Goal: Complete application form: Complete application form

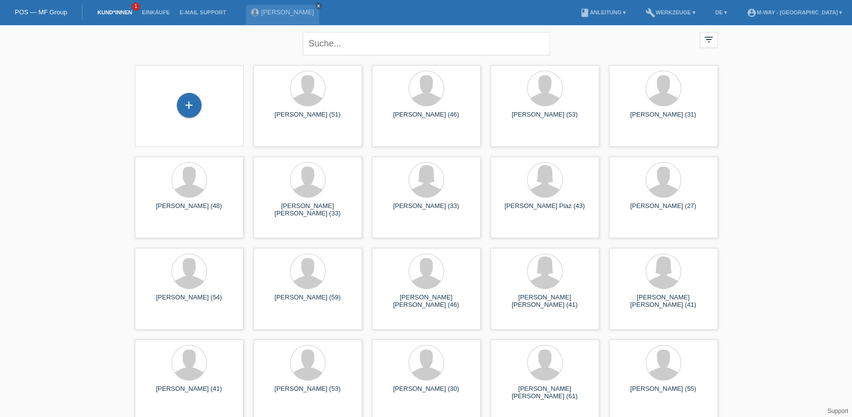
click at [216, 111] on div "+" at bounding box center [189, 106] width 93 height 26
click at [193, 97] on div "+" at bounding box center [189, 105] width 24 height 17
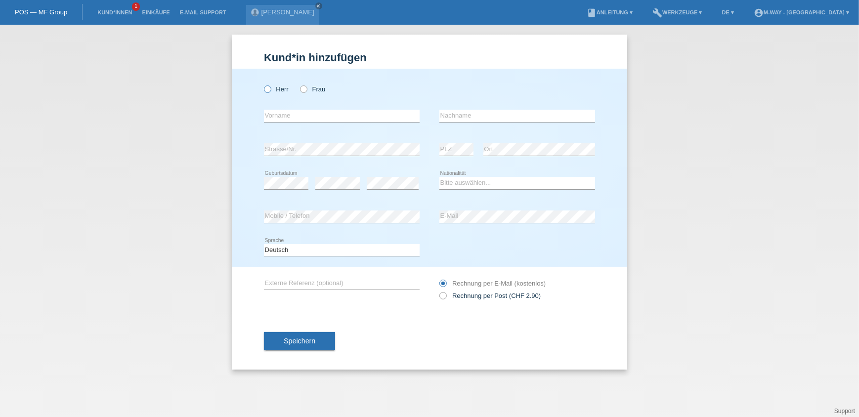
click at [273, 90] on label "Herr" at bounding box center [276, 88] width 25 height 7
click at [270, 90] on input "Herr" at bounding box center [267, 88] width 6 height 6
radio input "true"
click at [290, 117] on input "text" at bounding box center [342, 116] width 156 height 12
type input "Günter"
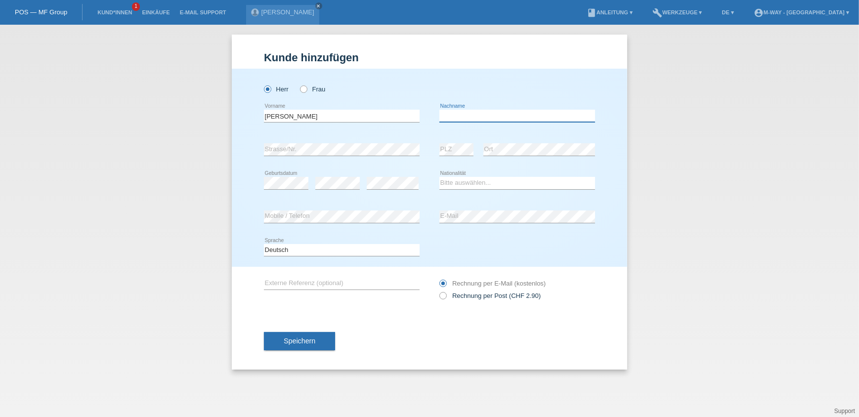
click at [478, 119] on input "text" at bounding box center [517, 116] width 156 height 12
type input "Bussar"
click at [465, 178] on select "Bitte auswählen... Schweiz Deutschland Liechtenstein Österreich ------------ Af…" at bounding box center [517, 183] width 156 height 12
click at [439, 177] on select "Bitte auswählen... Schweiz Deutschland Liechtenstein Österreich ------------ Af…" at bounding box center [517, 183] width 156 height 12
click at [469, 183] on select "Bitte auswählen... Schweiz Deutschland Liechtenstein Österreich ------------ Af…" at bounding box center [517, 183] width 156 height 12
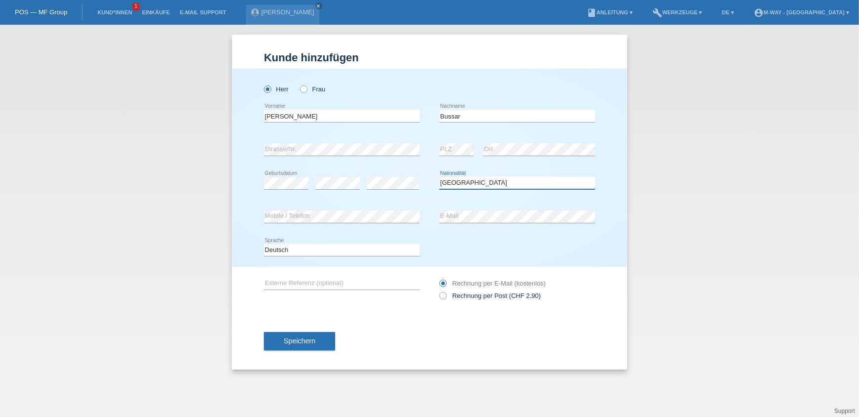
select select "DE"
click at [439, 177] on select "Bitte auswählen... Schweiz Deutschland Liechtenstein Österreich ------------ Af…" at bounding box center [517, 183] width 156 height 12
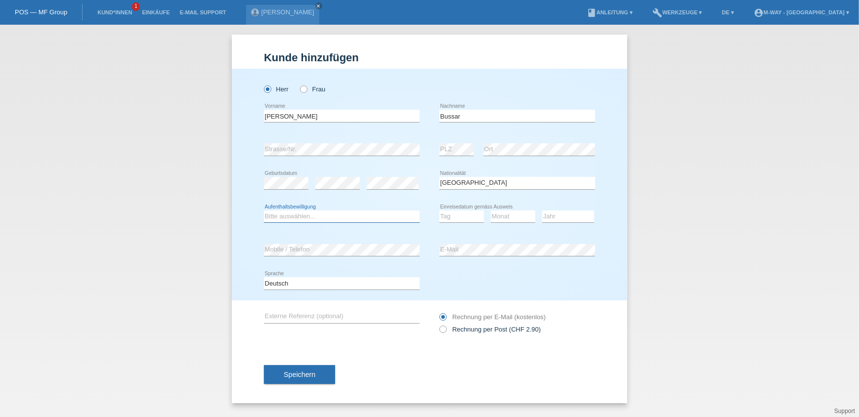
click at [319, 217] on select "Bitte auswählen... C B B - Flüchtlingsstatus Andere" at bounding box center [342, 217] width 156 height 12
select select "B"
click at [264, 211] on select "Bitte auswählen... C B B - Flüchtlingsstatus Andere" at bounding box center [342, 217] width 156 height 12
click at [450, 212] on select "Tag 01 02 03 04 05 06 07 08 09 10 11" at bounding box center [461, 217] width 44 height 12
click at [321, 4] on icon "close" at bounding box center [318, 5] width 5 height 5
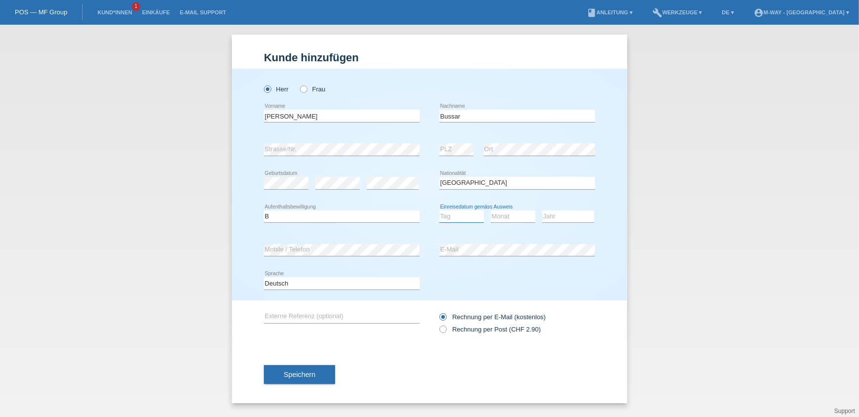
click at [439, 212] on select "Tag 01 02 03 04 05 06 07 08 09 10 11" at bounding box center [461, 217] width 44 height 12
select select "10"
click at [439, 211] on select "Tag 01 02 03 04 05 06 07 08 09 10 11" at bounding box center [461, 217] width 44 height 12
click at [512, 217] on select "Monat 01 02 03 04 05 06 07 08 09 10 11" at bounding box center [513, 217] width 44 height 12
select select "08"
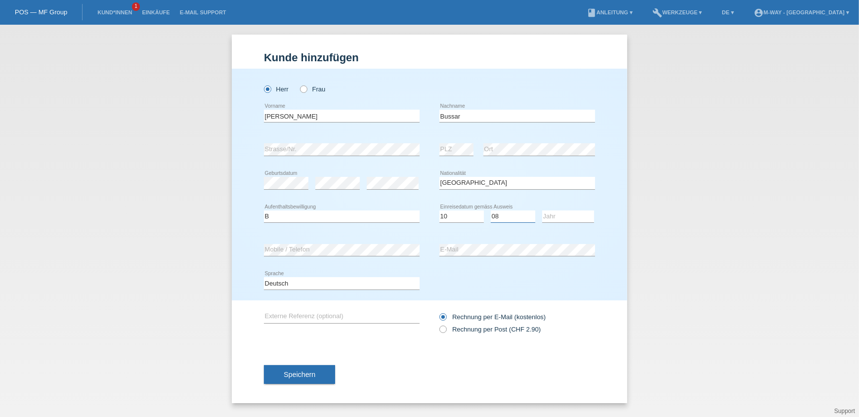
click at [491, 211] on select "Monat 01 02 03 04 05 06 07 08 09 10 11" at bounding box center [513, 217] width 44 height 12
click at [563, 217] on select "Jahr 2025 2024 2023 2022 2021 2020 2019 2018 2017 2016 2015 2014 2013 2012 2011…" at bounding box center [568, 217] width 52 height 12
select select "1988"
click at [542, 211] on select "Jahr 2025 2024 2023 2022 2021 2020 2019 2018 2017 2016 2015 2014 2013 2012 2011…" at bounding box center [568, 217] width 52 height 12
drag, startPoint x: 454, startPoint y: 316, endPoint x: 501, endPoint y: 319, distance: 46.6
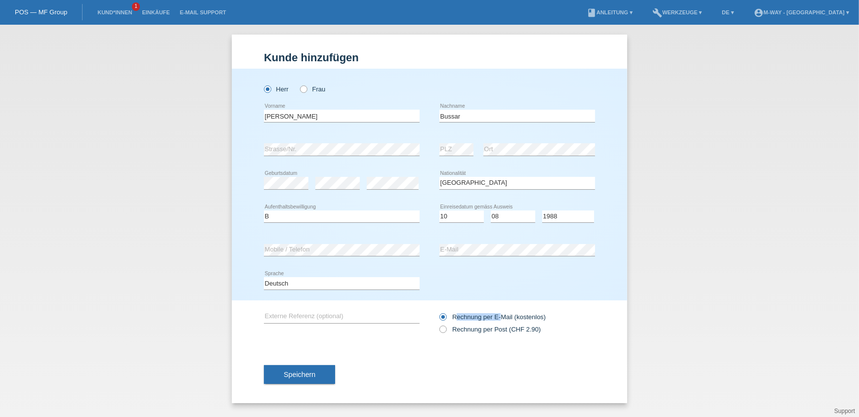
click at [501, 319] on label "Rechnung per E-Mail (kostenlos)" at bounding box center [492, 316] width 106 height 7
drag, startPoint x: 501, startPoint y: 319, endPoint x: 489, endPoint y: 317, distance: 12.1
click at [489, 317] on label "Rechnung per E-Mail (kostenlos)" at bounding box center [492, 316] width 106 height 7
click at [446, 317] on input "Rechnung per E-Mail (kostenlos)" at bounding box center [442, 319] width 6 height 12
click at [462, 212] on select "Tag 01 02 03 04 05 06 07 08 09 10 11" at bounding box center [461, 217] width 44 height 12
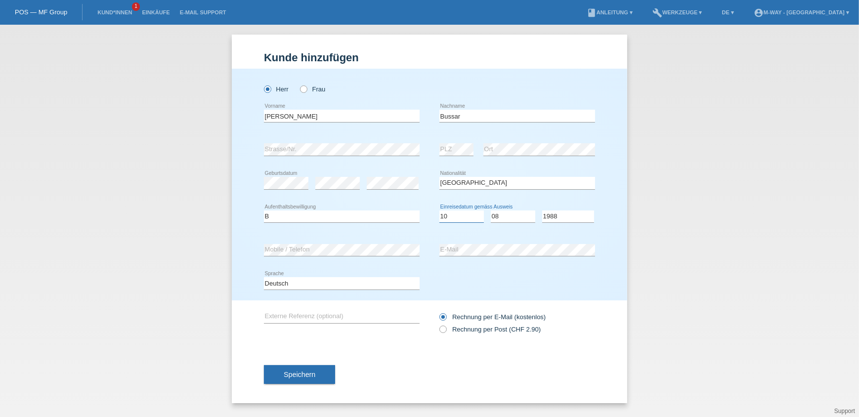
select select "01"
click at [439, 211] on select "Tag 01 02 03 04 05 06 07 08 09 10 11" at bounding box center [461, 217] width 44 height 12
click at [509, 213] on select "Monat 01 02 03 04 05 06 07 08 09 10 11" at bounding box center [513, 217] width 44 height 12
select select "02"
click at [491, 211] on select "Monat 01 02 03 04 05 06 07 08 09 10 11" at bounding box center [513, 217] width 44 height 12
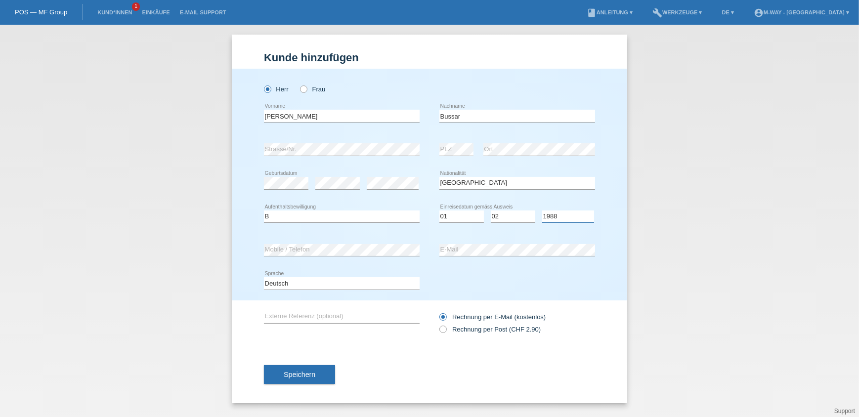
click at [568, 217] on select "Jahr 2025 2024 2023 2022 2021 2020 2019 2018 2017 2016 2015 2014 2013 2012 2011…" at bounding box center [568, 217] width 52 height 12
select select "1989"
click at [542, 211] on select "Jahr 2025 2024 2023 2022 2021 2020 2019 2018 2017 2016 2015 2014 2013 2012 2011…" at bounding box center [568, 217] width 52 height 12
click at [302, 371] on span "Speichern" at bounding box center [300, 375] width 32 height 8
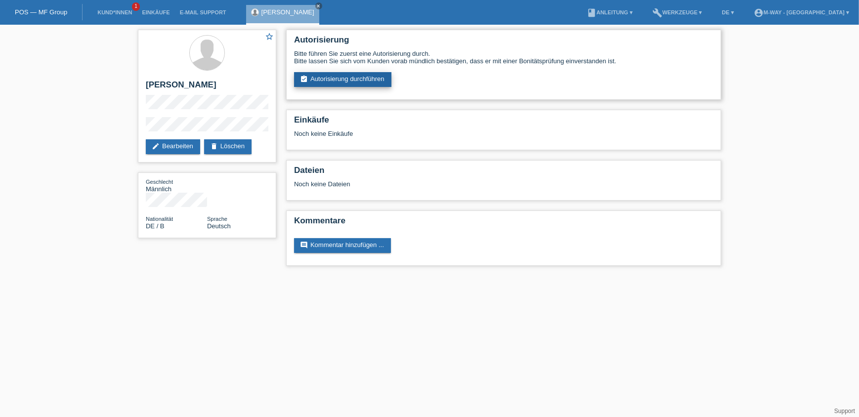
click at [321, 74] on link "assignment_turned_in Autorisierung durchführen" at bounding box center [342, 79] width 97 height 15
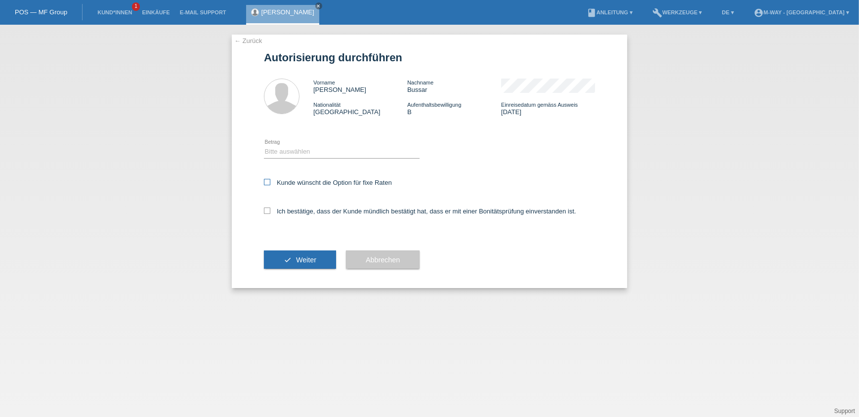
click at [276, 183] on label "Kunde wünscht die Option für fixe Raten" at bounding box center [328, 182] width 128 height 7
click at [270, 183] on input "Kunde wünscht die Option für fixe Raten" at bounding box center [267, 182] width 6 height 6
checkbox input "true"
drag, startPoint x: 269, startPoint y: 208, endPoint x: 270, endPoint y: 201, distance: 7.1
click at [269, 209] on icon at bounding box center [267, 211] width 6 height 6
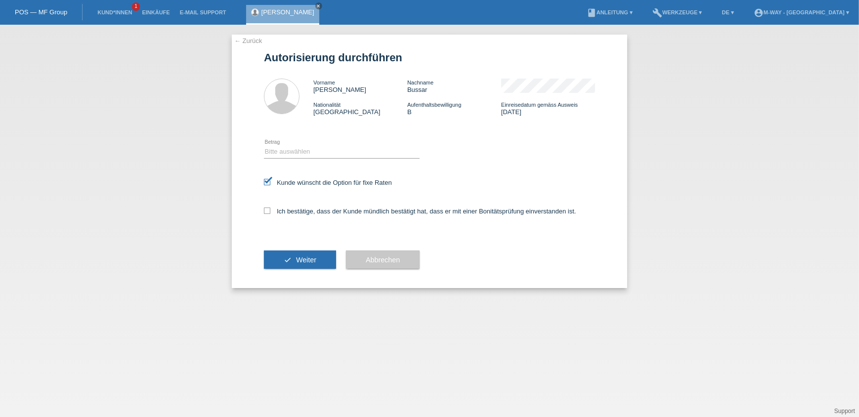
click at [269, 209] on input "Ich bestätige, dass der Kunde mündlich bestätigt hat, dass er mit einer Bonität…" at bounding box center [267, 211] width 6 height 6
checkbox input "true"
click at [279, 148] on select "Bitte auswählen CHF 1.00 - CHF 499.00 CHF 500.00 - CHF 1'999.00 CHF 2'000.00 - …" at bounding box center [342, 152] width 156 height 12
select select "3"
click at [264, 146] on select "Bitte auswählen CHF 1.00 - CHF 499.00 CHF 500.00 - CHF 1'999.00 CHF 2'000.00 - …" at bounding box center [342, 152] width 156 height 12
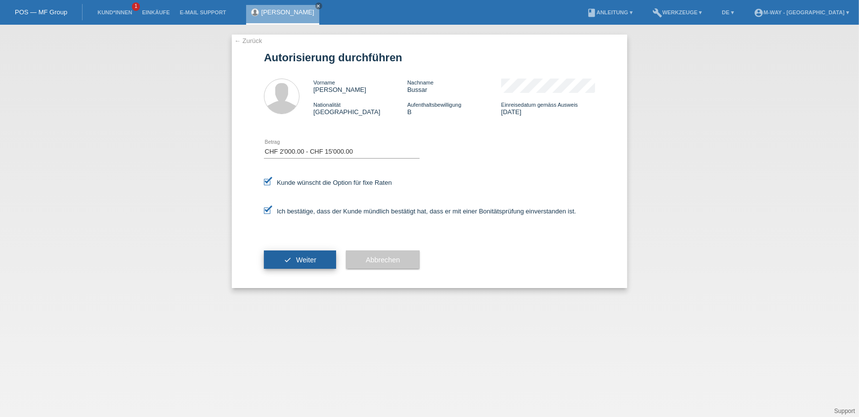
click at [303, 254] on button "check Weiter" at bounding box center [300, 260] width 72 height 19
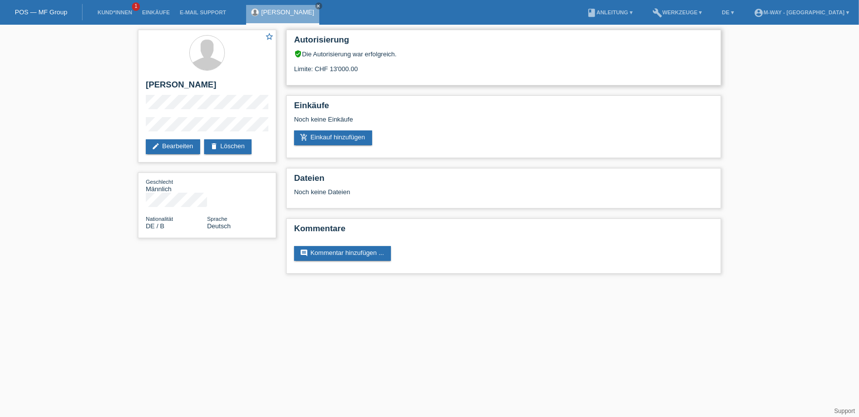
drag, startPoint x: 332, startPoint y: 69, endPoint x: 337, endPoint y: 70, distance: 5.6
click at [337, 70] on div "Limite: CHF 13'000.00" at bounding box center [503, 65] width 419 height 15
click at [316, 7] on icon "close" at bounding box center [318, 5] width 5 height 5
click at [94, 12] on link "Kund*innen" at bounding box center [114, 12] width 44 height 6
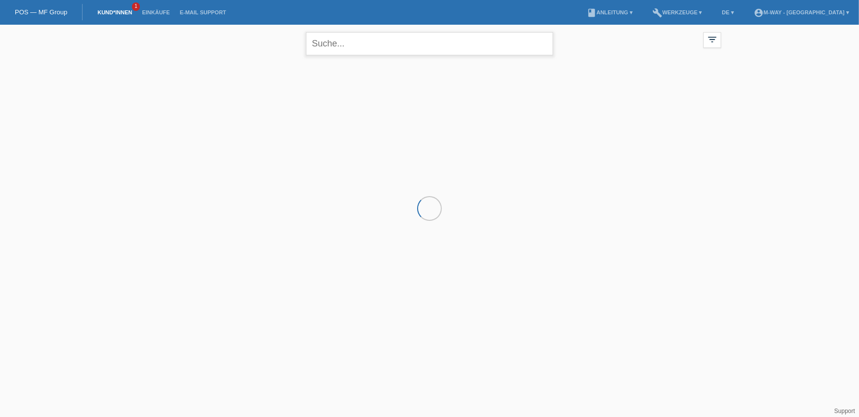
click at [335, 44] on input "text" at bounding box center [429, 43] width 247 height 23
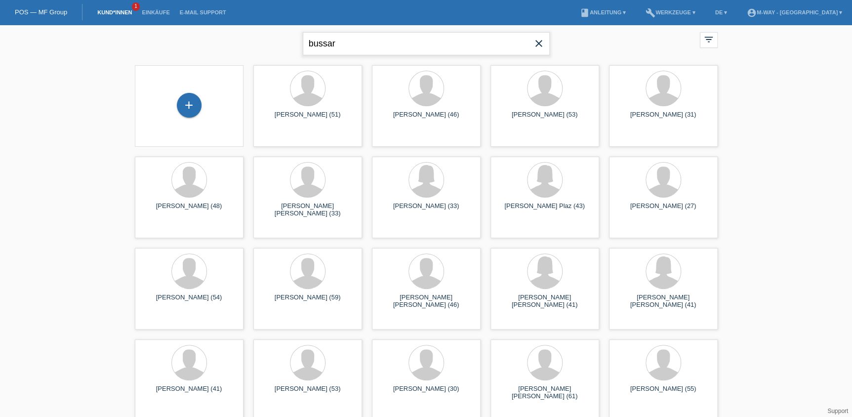
type input "bussar"
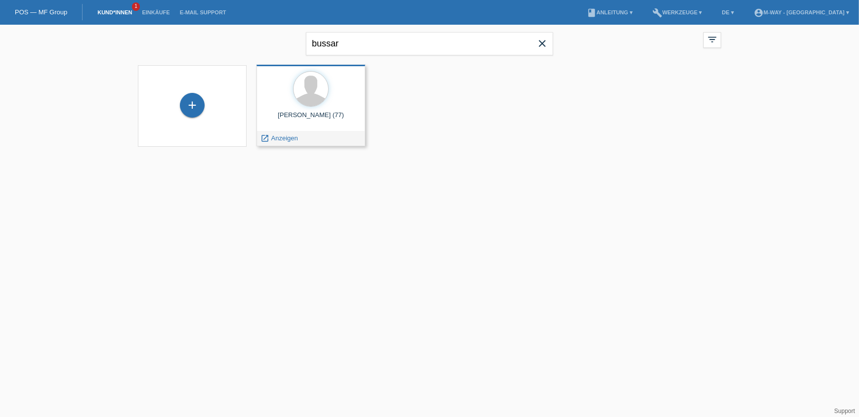
click at [324, 125] on div "Günter Bussar (77)" at bounding box center [310, 119] width 93 height 16
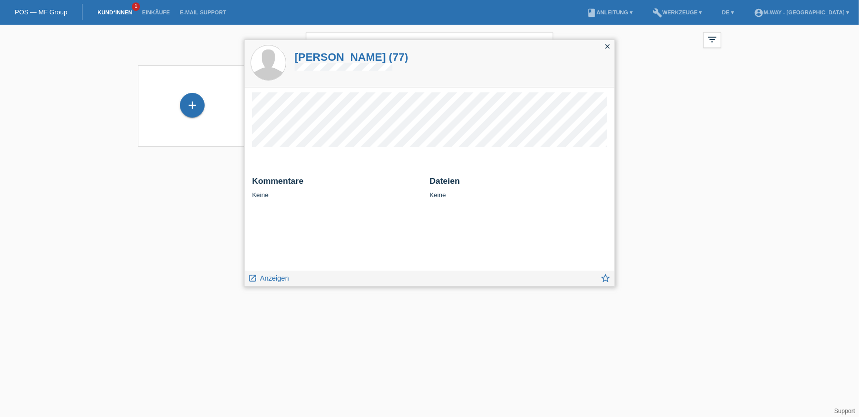
click at [608, 48] on icon "close" at bounding box center [607, 46] width 8 height 8
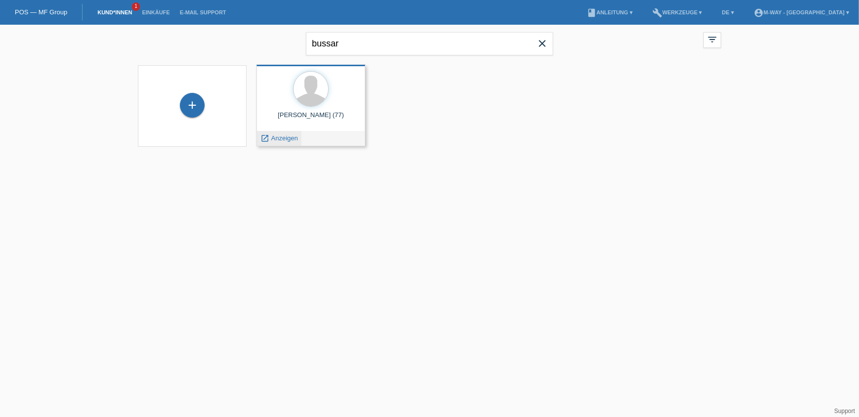
click at [278, 136] on span "Anzeigen" at bounding box center [284, 137] width 27 height 7
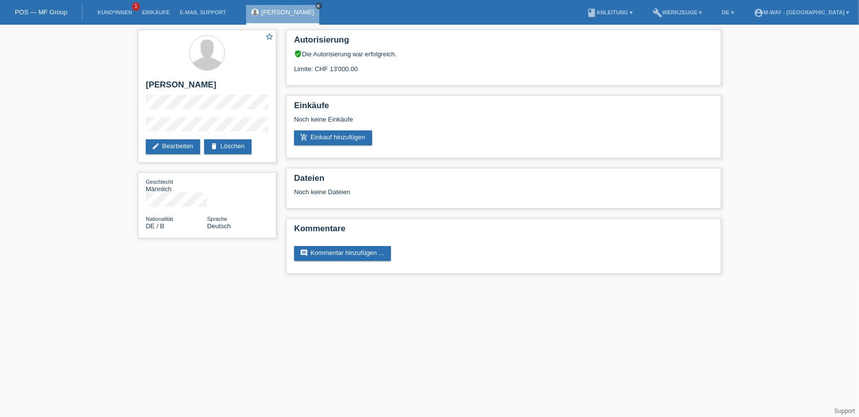
click at [316, 5] on icon "close" at bounding box center [318, 5] width 5 height 5
click at [112, 16] on li "Kund*innen 1" at bounding box center [114, 12] width 44 height 25
click at [112, 13] on link "Kund*innen" at bounding box center [114, 12] width 44 height 6
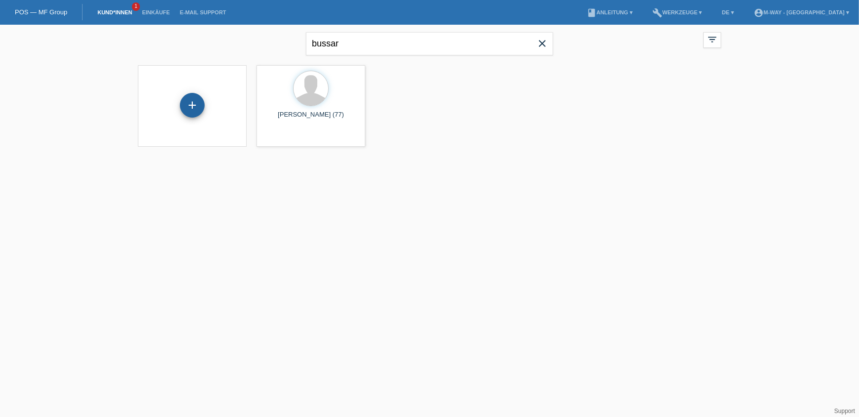
click at [193, 93] on div "+" at bounding box center [192, 105] width 25 height 25
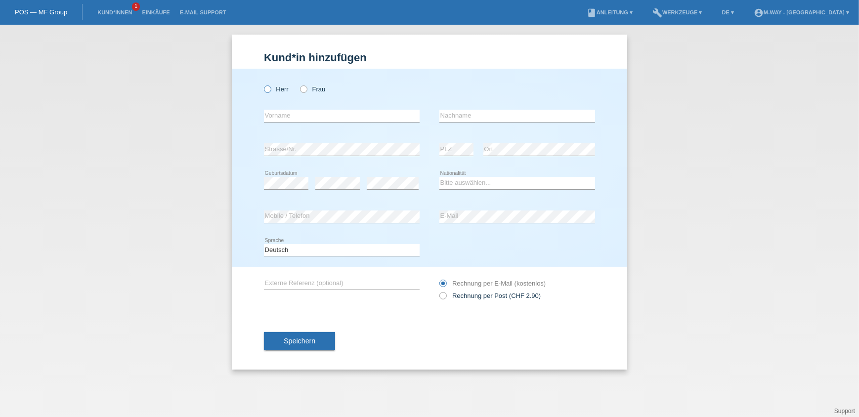
click at [262, 84] on icon at bounding box center [262, 84] width 0 height 0
click at [270, 90] on input "Herr" at bounding box center [267, 88] width 6 height 6
radio input "true"
click at [282, 124] on div "error Vorname" at bounding box center [342, 116] width 156 height 34
click at [283, 118] on input "text" at bounding box center [342, 116] width 156 height 12
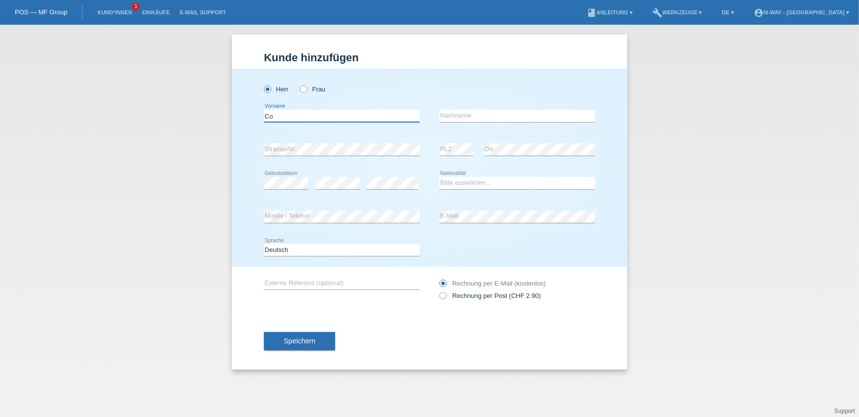
type input "C"
drag, startPoint x: 340, startPoint y: 117, endPoint x: 261, endPoint y: 113, distance: 79.7
click at [261, 113] on div "Herr Frau Korichi error Vorname C" at bounding box center [429, 168] width 395 height 198
type input "Korichi"
click at [487, 118] on input "text" at bounding box center [517, 116] width 156 height 12
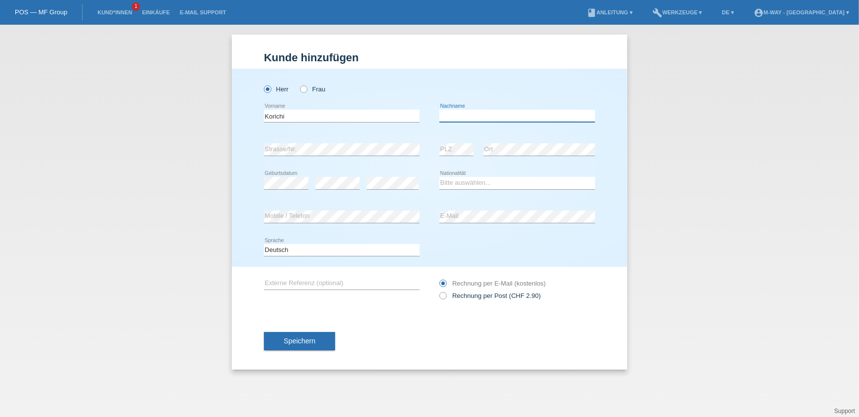
paste input "Korichi"
type input "Korichi"
drag, startPoint x: 361, startPoint y: 118, endPoint x: 237, endPoint y: 110, distance: 124.3
click at [237, 110] on div "Herr Frau Korichi error Vorname C" at bounding box center [429, 168] width 395 height 198
type input "[PERSON_NAME]"
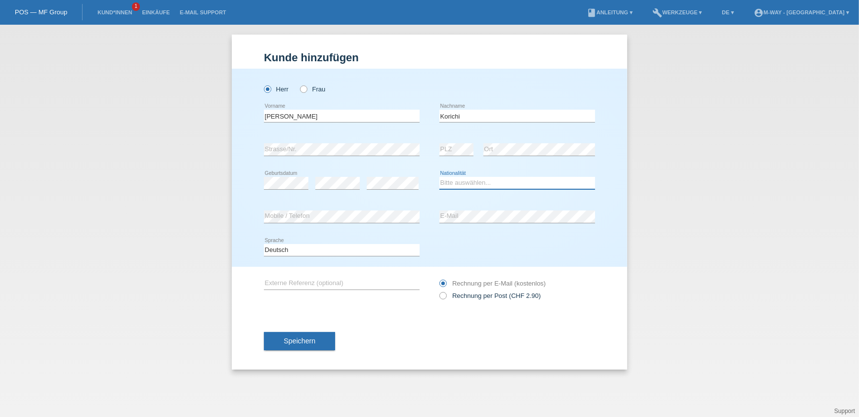
click at [461, 184] on select "Bitte auswählen... Schweiz Deutschland Liechtenstein Österreich ------------ Af…" at bounding box center [517, 183] width 156 height 12
select select "DZ"
click at [439, 177] on select "Bitte auswählen... Schweiz Deutschland Liechtenstein Österreich ------------ Af…" at bounding box center [517, 183] width 156 height 12
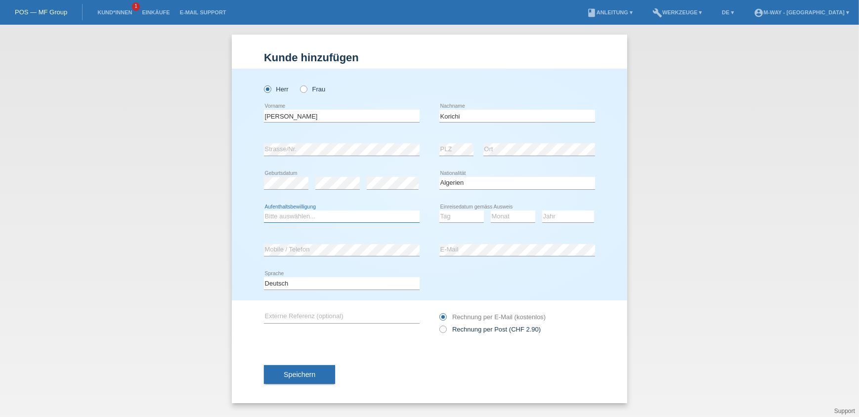
click at [339, 217] on select "Bitte auswählen... C B B - Flüchtlingsstatus Andere" at bounding box center [342, 217] width 156 height 12
select select "B"
click at [264, 211] on select "Bitte auswählen... C B B - Flüchtlingsstatus Andere" at bounding box center [342, 217] width 156 height 12
click at [450, 217] on select "Tag 01 02 03 04 05 06 07 08 09 10 11" at bounding box center [461, 217] width 44 height 12
select select "21"
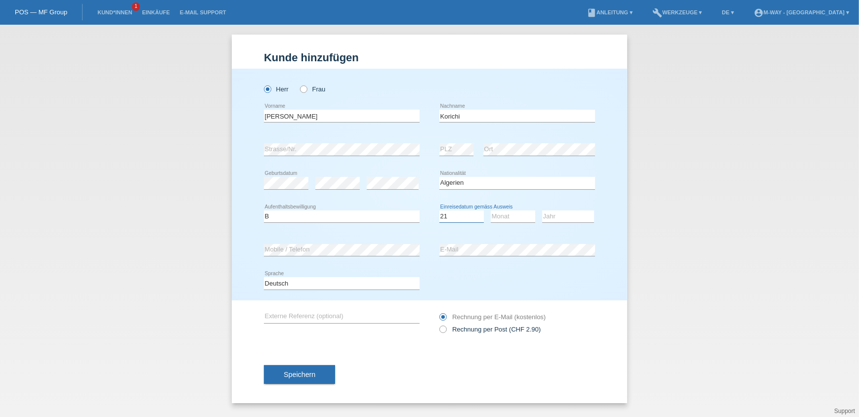
click at [439, 211] on select "Tag 01 02 03 04 05 06 07 08 09 10 11" at bounding box center [461, 217] width 44 height 12
click at [499, 212] on select "Monat 01 02 03 04 05 06 07 08 09 10 11" at bounding box center [513, 217] width 44 height 12
select select "03"
click at [491, 211] on select "Monat 01 02 03 04 05 06 07 08 09 10 11" at bounding box center [513, 217] width 44 height 12
click at [555, 218] on select "Jahr 2025 2024 2023 2022 2021 2020 2019 2018 2017 2016 2015 2014 2013 2012 2011…" at bounding box center [568, 217] width 52 height 12
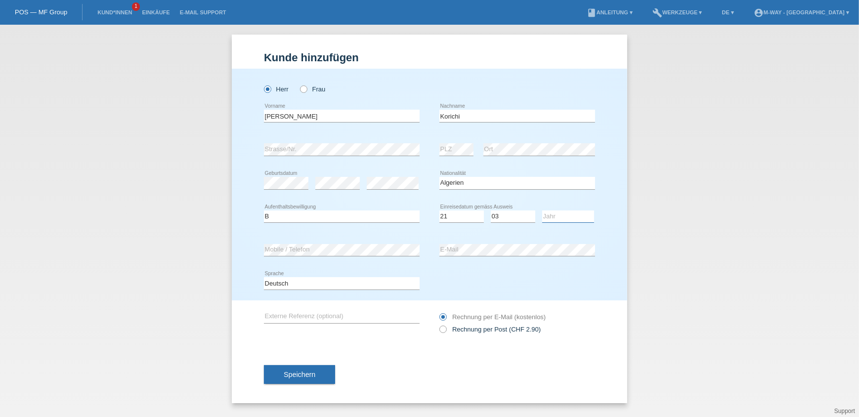
select select "2019"
click at [542, 211] on select "Jahr 2025 2024 2023 2022 2021 2020 2019 2018 2017 2016 2015 2014 2013 2012 2011…" at bounding box center [568, 217] width 52 height 12
click at [447, 118] on input "Korichi" at bounding box center [517, 116] width 156 height 12
type input "Korichi"
click at [299, 373] on span "Speichern" at bounding box center [300, 375] width 32 height 8
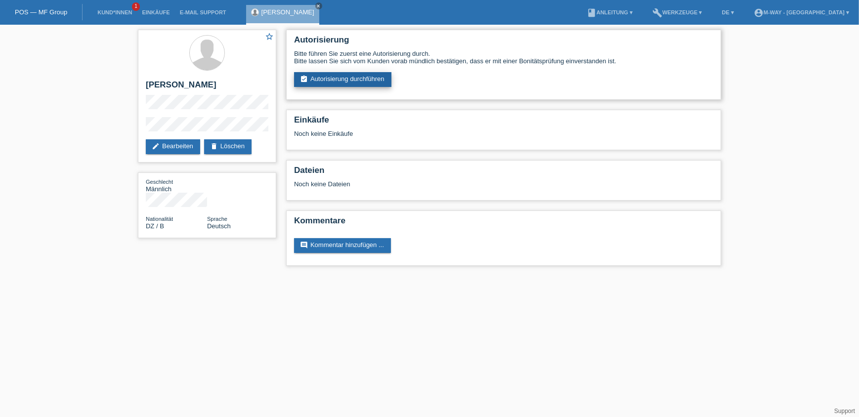
click at [339, 76] on link "assignment_turned_in Autorisierung durchführen" at bounding box center [342, 79] width 97 height 15
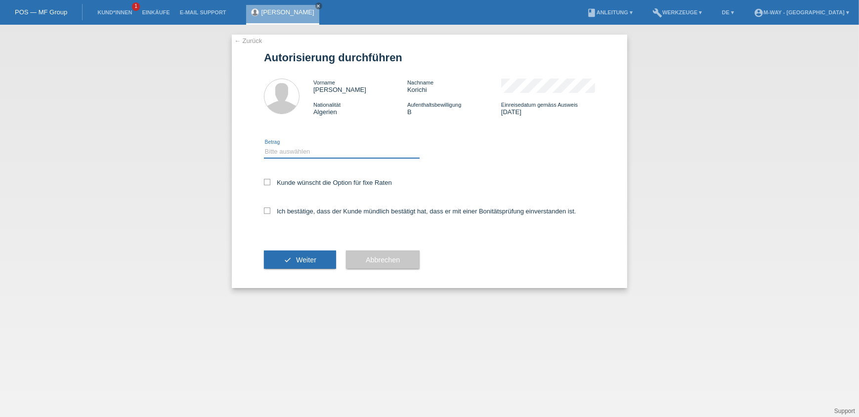
click at [316, 154] on select "Bitte auswählen CHF 1.00 - CHF 499.00 CHF 500.00 - CHF 1'999.00 CHF 2'000.00 - …" at bounding box center [342, 152] width 156 height 12
select select "3"
click at [264, 146] on select "Bitte auswählen CHF 1.00 - CHF 499.00 CHF 500.00 - CHF 1'999.00 CHF 2'000.00 - …" at bounding box center [342, 152] width 156 height 12
click at [294, 179] on label "Kunde wünscht die Option für fixe Raten" at bounding box center [328, 182] width 128 height 7
click at [270, 179] on input "Kunde wünscht die Option für fixe Raten" at bounding box center [267, 182] width 6 height 6
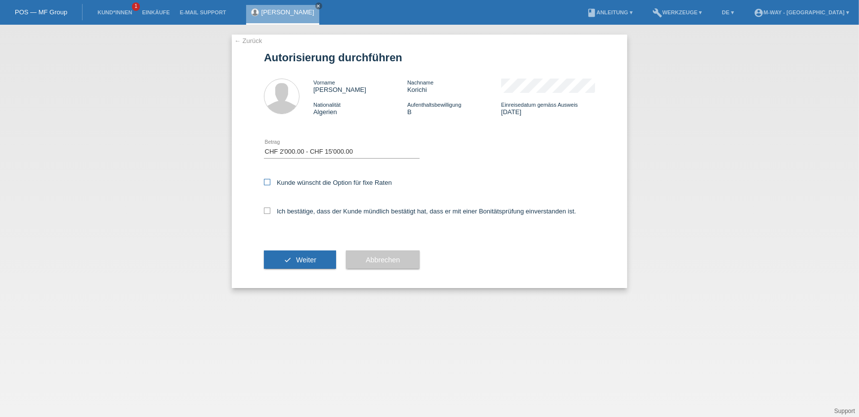
checkbox input "true"
click at [288, 210] on label "Ich bestätige, dass der Kunde mündlich bestätigt hat, dass er mit einer Bonität…" at bounding box center [420, 211] width 312 height 7
click at [270, 210] on input "Ich bestätige, dass der Kunde mündlich bestätigt hat, dass er mit einer Bonität…" at bounding box center [267, 211] width 6 height 6
checkbox input "true"
click at [300, 261] on span "Weiter" at bounding box center [306, 260] width 20 height 8
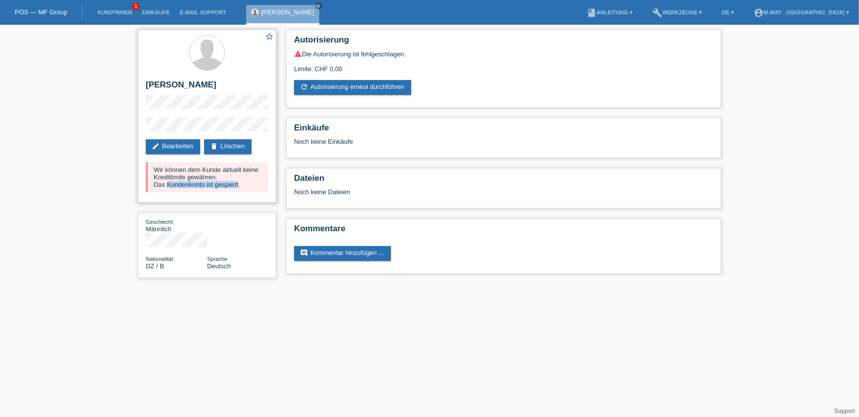
drag, startPoint x: 239, startPoint y: 182, endPoint x: 166, endPoint y: 186, distance: 72.8
click at [166, 186] on div "Wir können dem Kunde aktuell keine Kreditlimite gewähren. Das Kundenkonto ist g…" at bounding box center [207, 177] width 123 height 30
drag, startPoint x: 166, startPoint y: 186, endPoint x: 157, endPoint y: 177, distance: 12.9
click at [157, 177] on div "Wir können dem Kunde aktuell keine Kreditlimite gewähren. Das Kundenkonto ist g…" at bounding box center [207, 177] width 123 height 30
drag, startPoint x: 152, startPoint y: 177, endPoint x: 218, endPoint y: 175, distance: 66.2
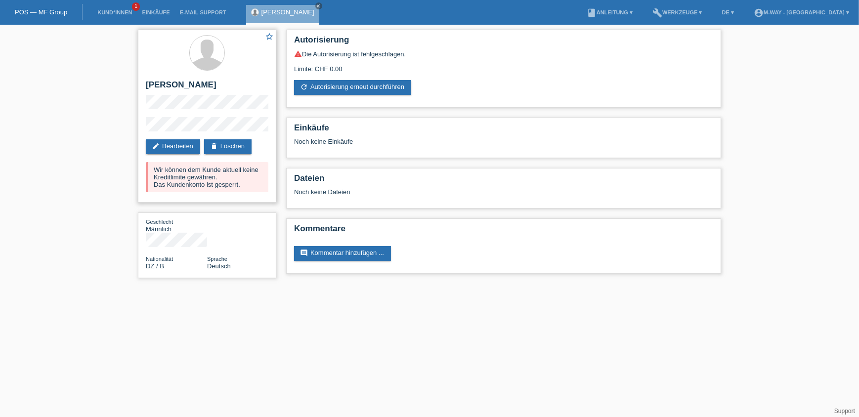
click at [218, 175] on div "Wir können dem Kunde aktuell keine Kreditlimite gewähren. Das Kundenkonto ist g…" at bounding box center [207, 177] width 123 height 30
drag, startPoint x: 218, startPoint y: 175, endPoint x: 244, endPoint y: 68, distance: 110.7
click at [244, 68] on div at bounding box center [207, 53] width 123 height 37
click at [316, 4] on icon "close" at bounding box center [318, 5] width 5 height 5
